Goal: Information Seeking & Learning: Learn about a topic

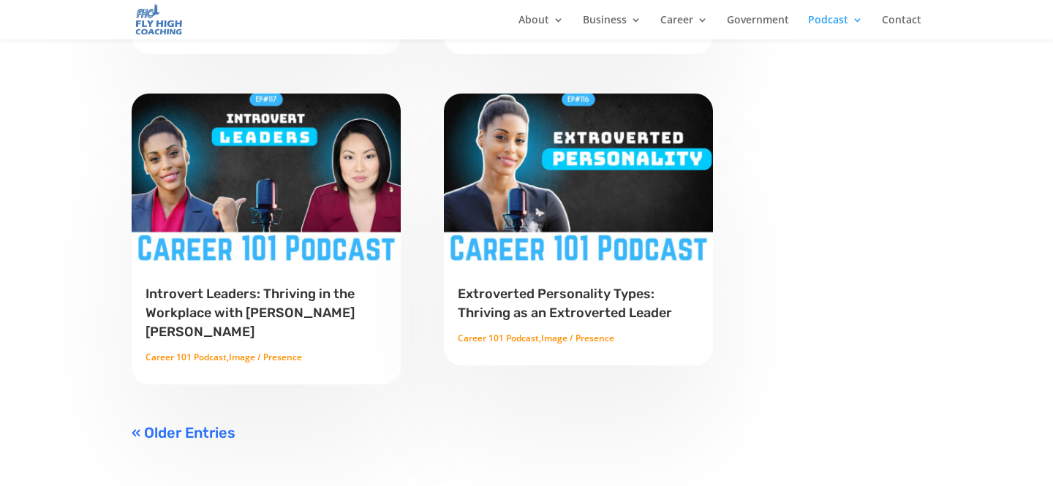
scroll to position [1198, 0]
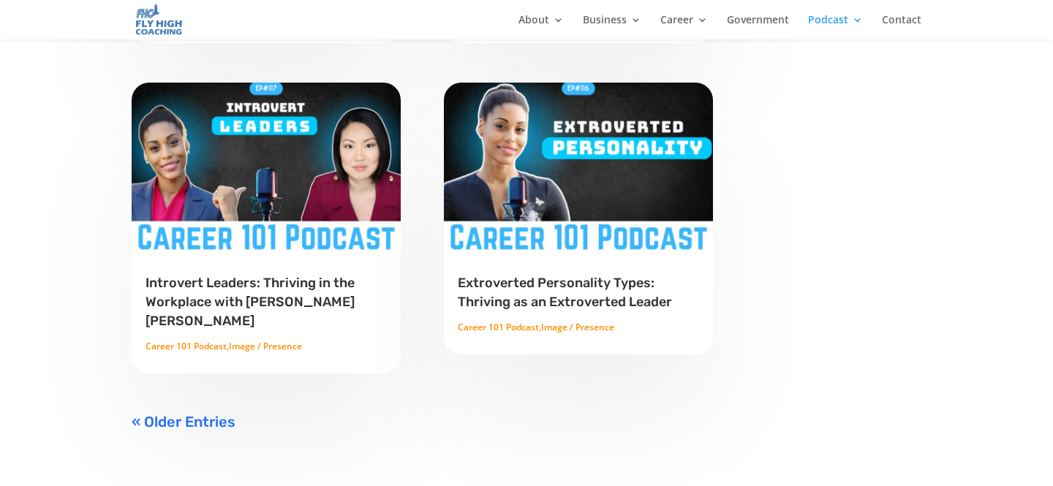
click at [309, 246] on img at bounding box center [266, 166] width 271 height 169
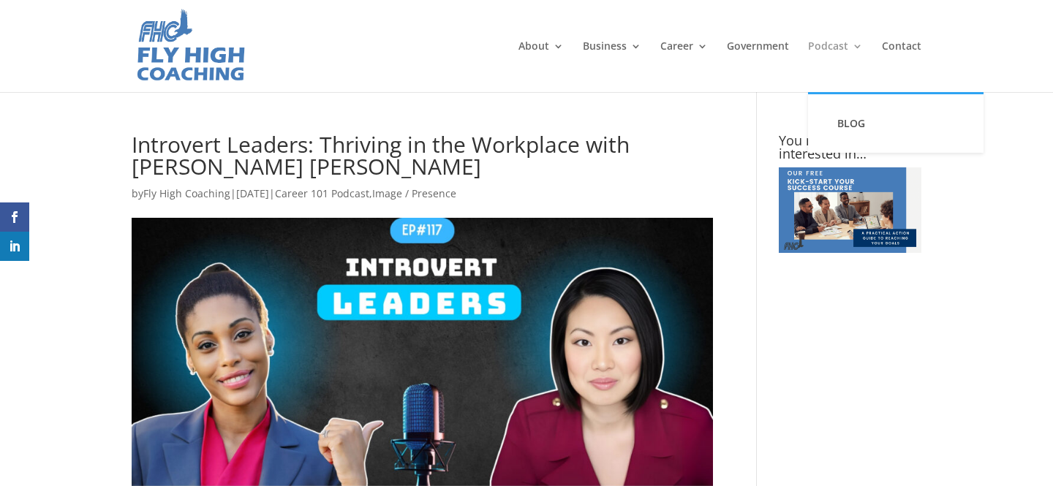
click at [826, 49] on link "Podcast" at bounding box center [835, 66] width 55 height 51
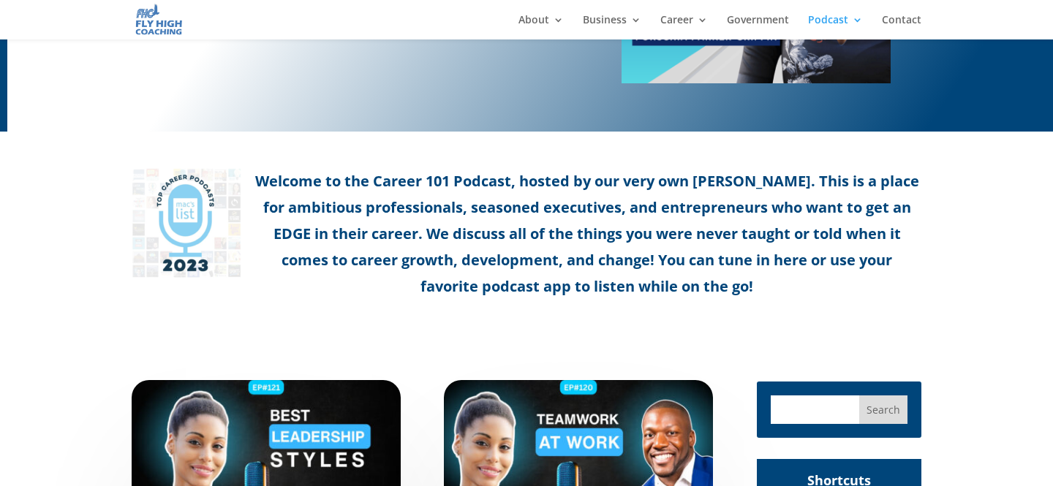
scroll to position [279, 0]
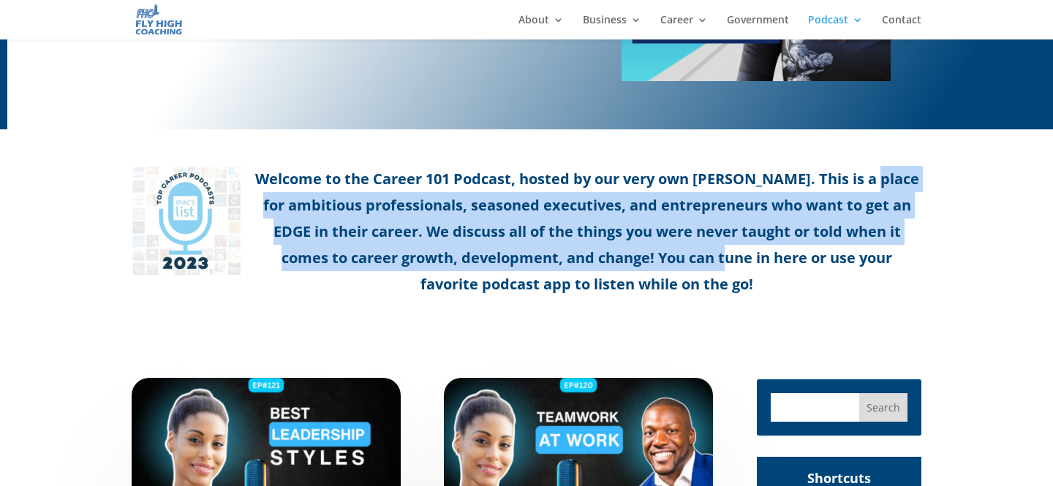
drag, startPoint x: 872, startPoint y: 176, endPoint x: 659, endPoint y: 254, distance: 227.0
click at [659, 254] on p "Welcome to the Career 101 Podcast, hosted by our very own [PERSON_NAME]. This i…" at bounding box center [527, 232] width 790 height 132
copy p "This is a place for ambitious professionals, seasoned executives, and entrepren…"
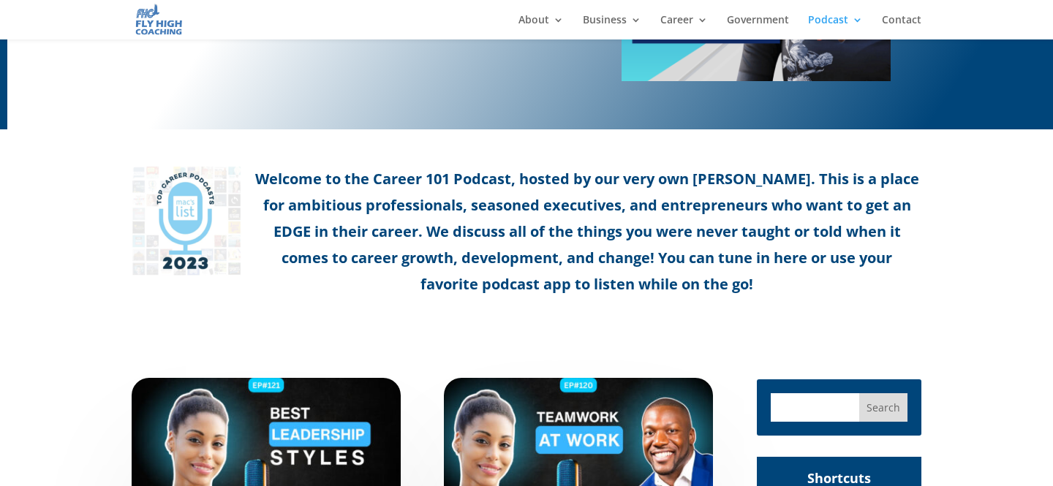
click at [698, 180] on p "Welcome to the Career 101 Podcast, hosted by our very own [PERSON_NAME]. This i…" at bounding box center [527, 232] width 790 height 132
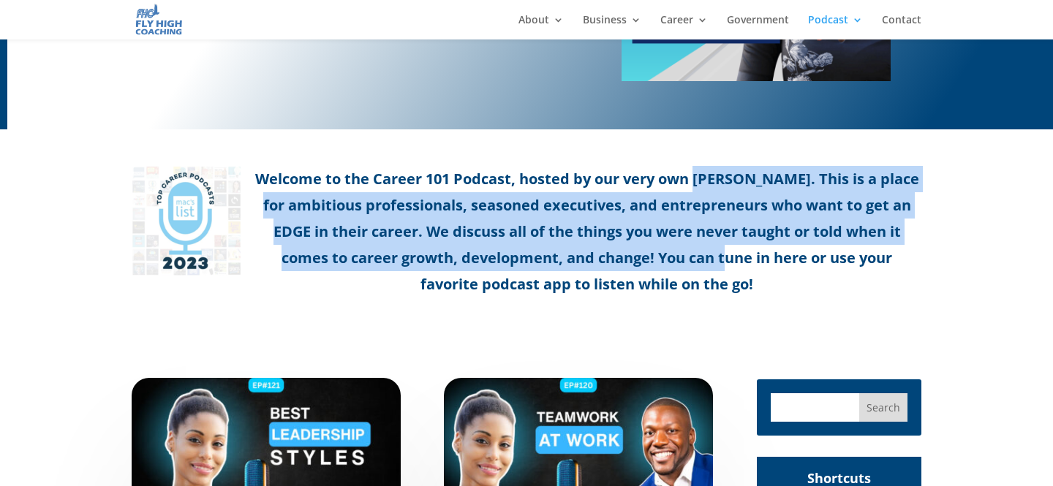
drag, startPoint x: 698, startPoint y: 180, endPoint x: 661, endPoint y: 259, distance: 87.0
click at [661, 259] on p "Welcome to the Career 101 Podcast, hosted by our very own [PERSON_NAME]. This i…" at bounding box center [527, 232] width 790 height 132
copy p "[PERSON_NAME]. This is a place for ambitious professionals, seasoned executives…"
